Goal: Navigation & Orientation: Find specific page/section

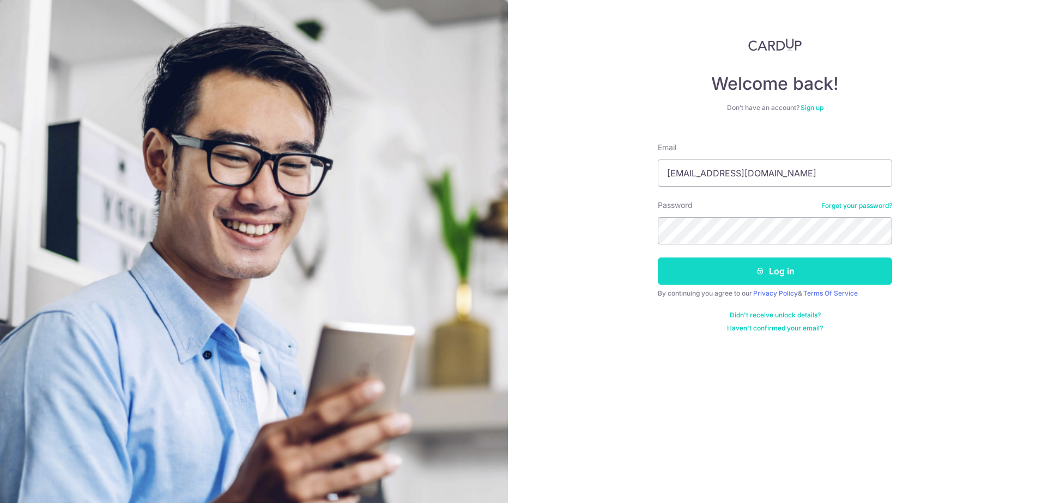
click at [786, 272] on button "Log in" at bounding box center [775, 271] width 234 height 27
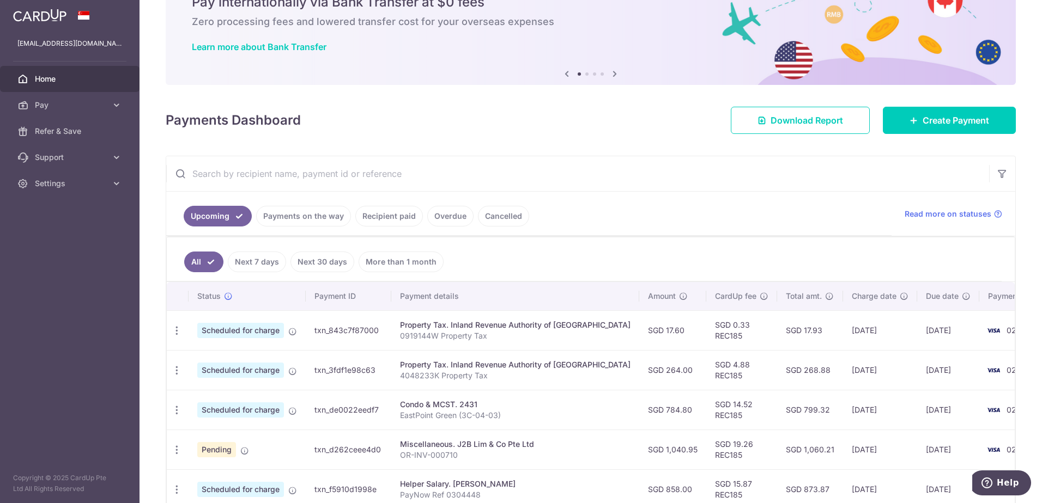
click at [313, 218] on link "Payments on the way" at bounding box center [303, 216] width 95 height 21
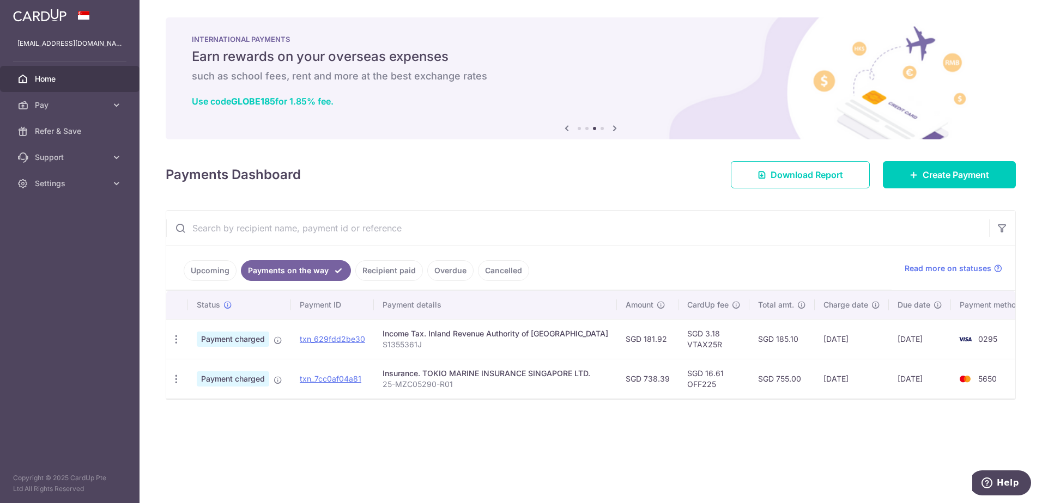
click at [571, 129] on icon at bounding box center [566, 128] width 13 height 14
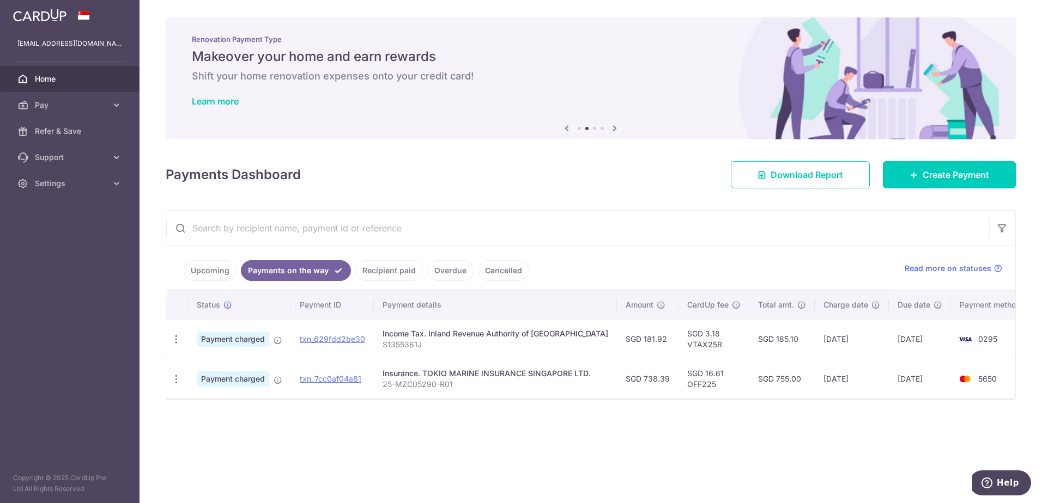
click at [571, 129] on icon at bounding box center [566, 128] width 13 height 14
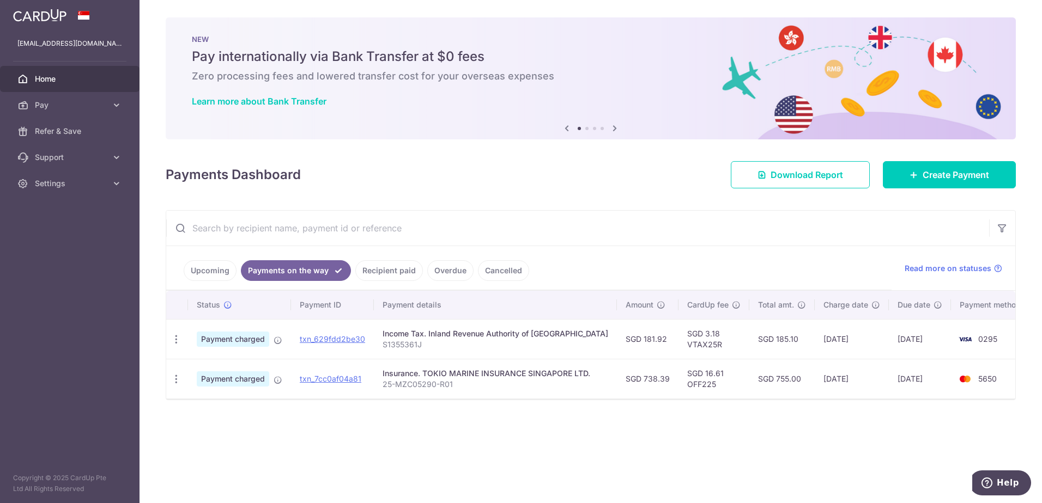
click at [571, 129] on icon at bounding box center [566, 128] width 13 height 14
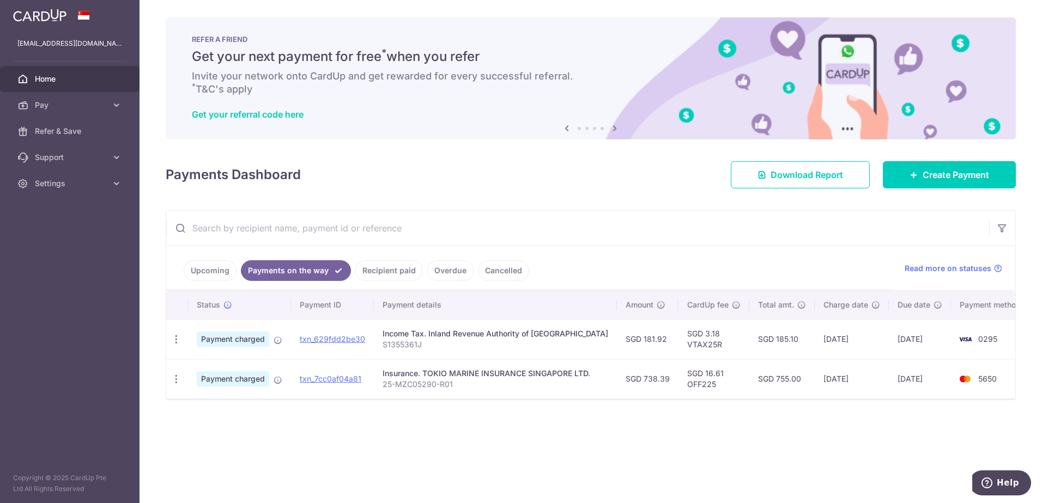
click at [571, 129] on icon at bounding box center [566, 128] width 13 height 14
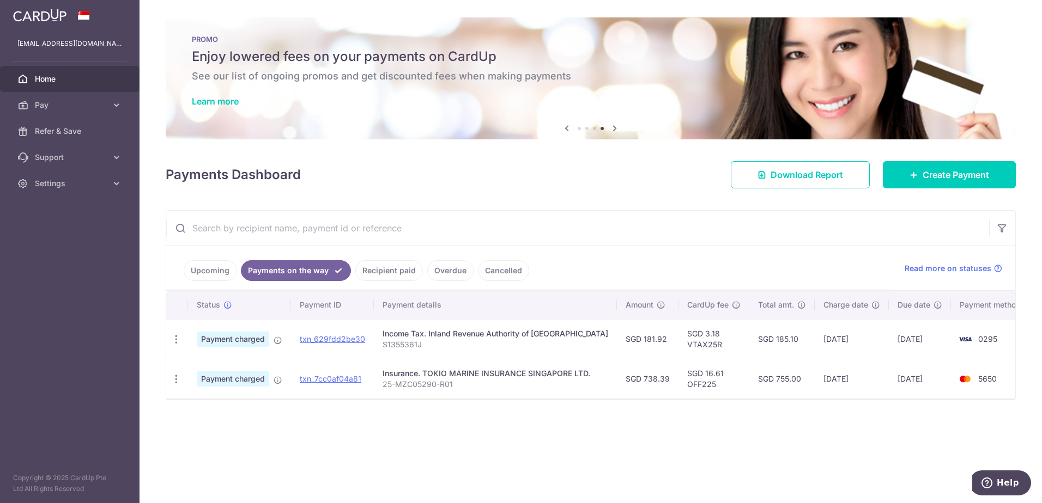
click at [571, 129] on icon at bounding box center [566, 128] width 13 height 14
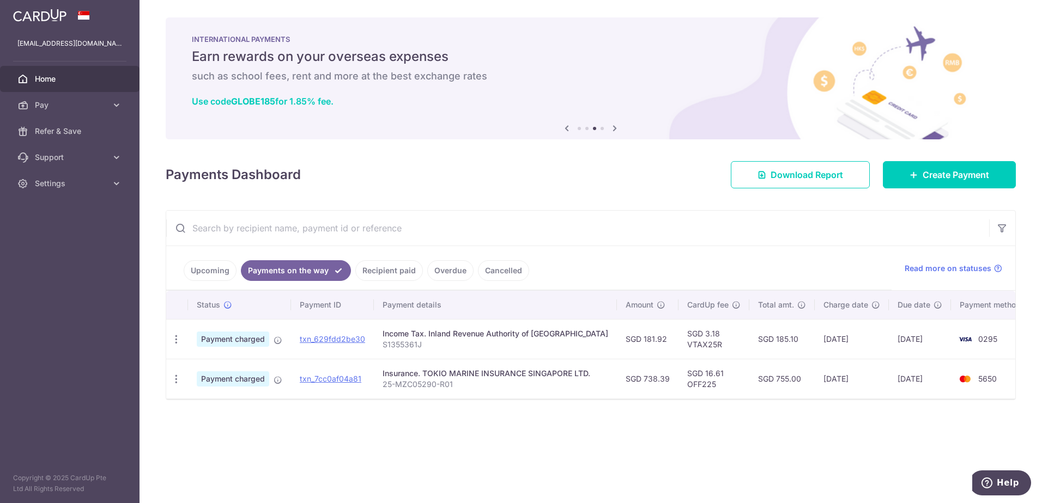
click at [612, 127] on icon at bounding box center [614, 128] width 13 height 14
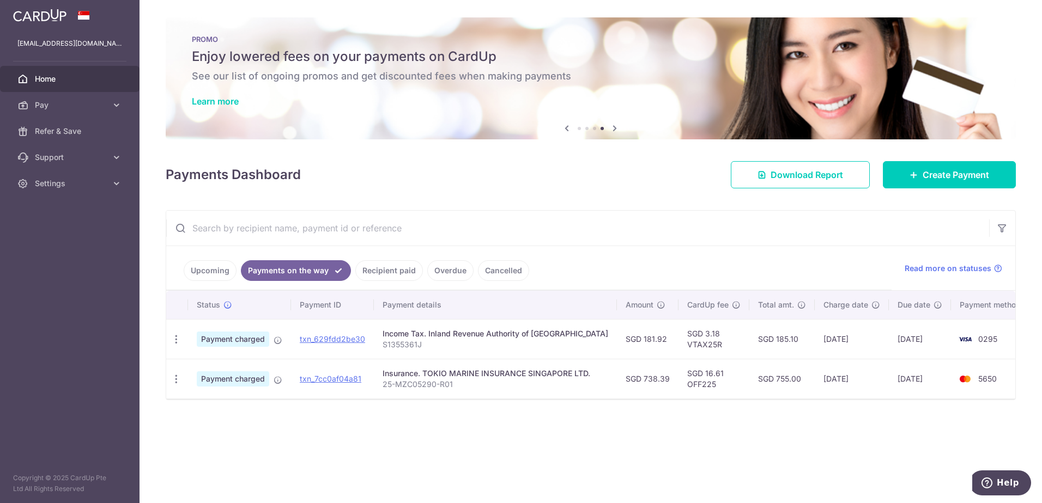
click at [394, 273] on link "Recipient paid" at bounding box center [389, 270] width 68 height 21
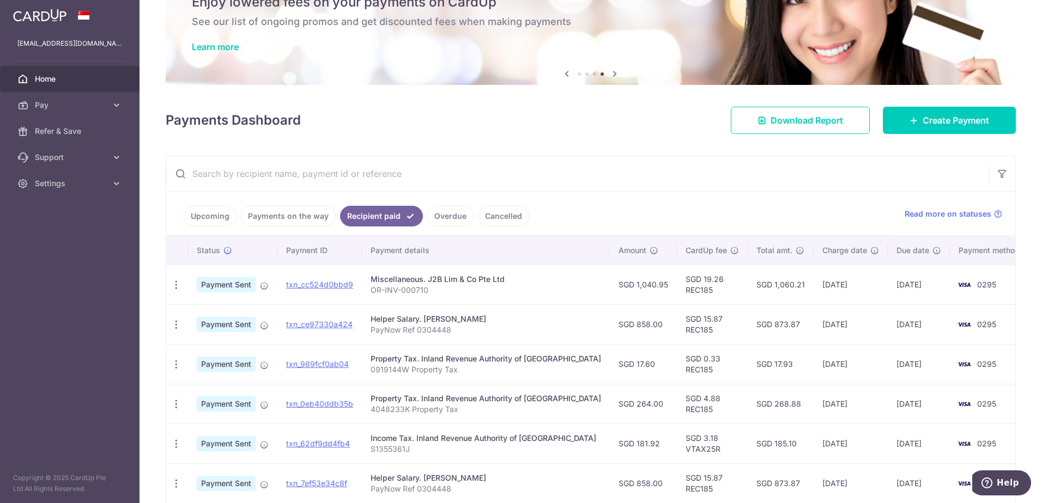
scroll to position [109, 0]
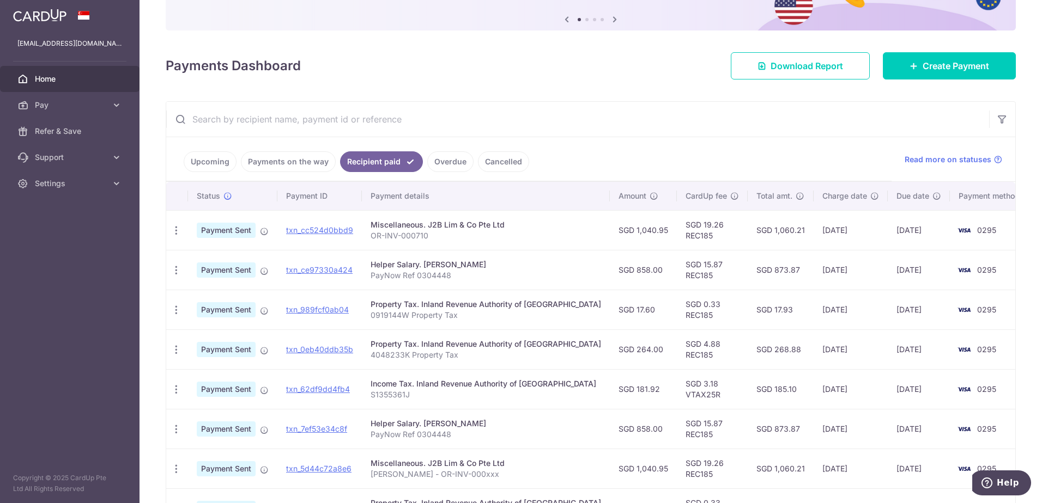
click at [613, 21] on icon at bounding box center [614, 20] width 13 height 14
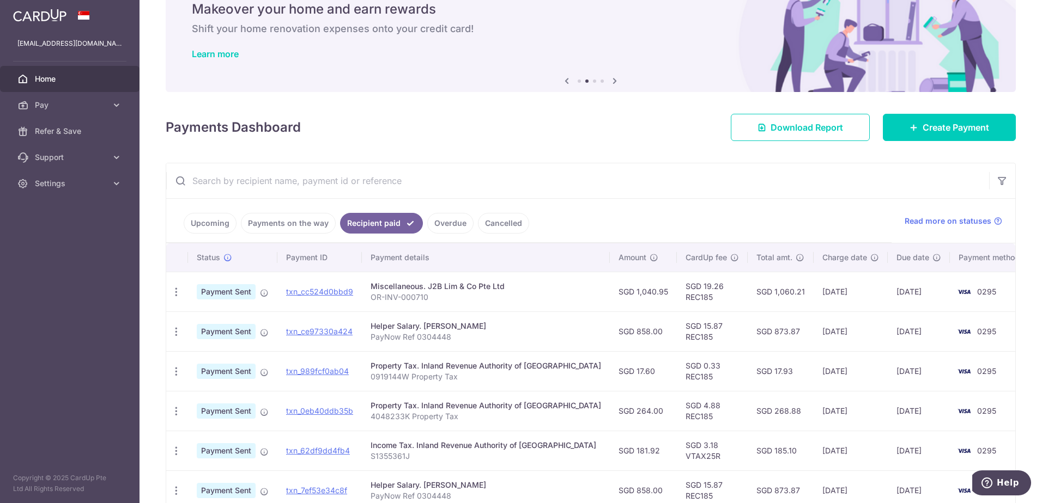
scroll to position [0, 0]
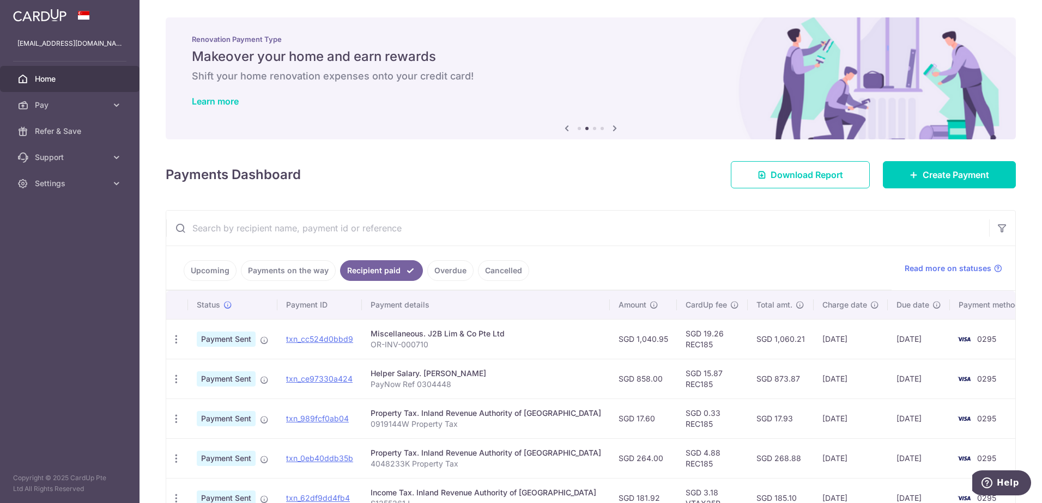
click at [613, 126] on icon at bounding box center [614, 128] width 13 height 14
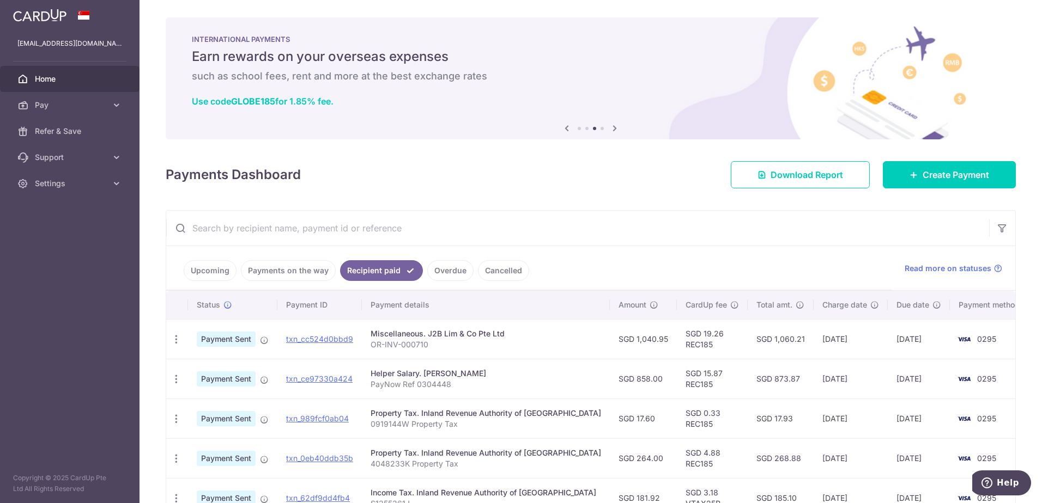
click at [613, 126] on icon at bounding box center [614, 128] width 13 height 14
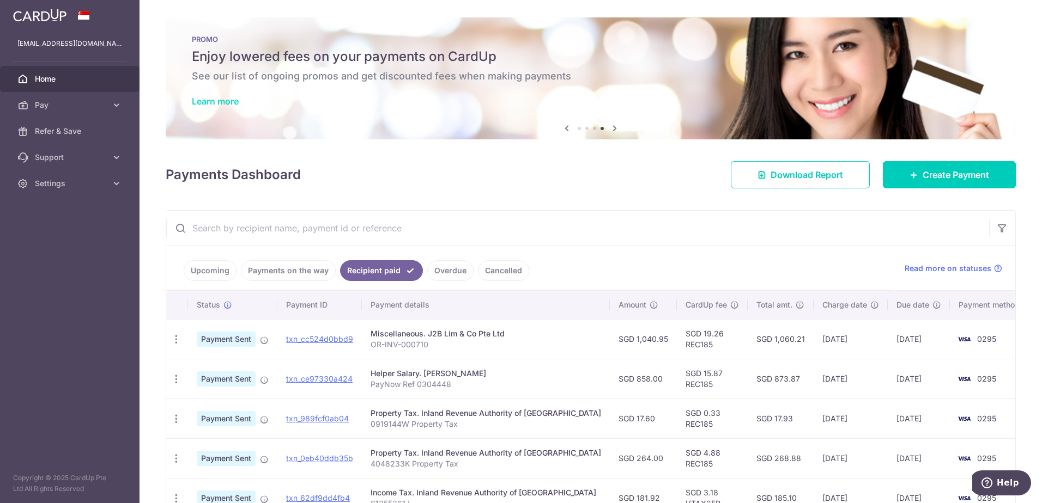
click at [211, 101] on link "Learn more" at bounding box center [215, 101] width 47 height 11
